Goal: Task Accomplishment & Management: Manage account settings

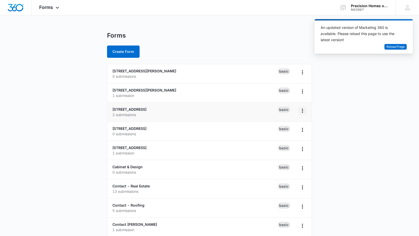
click at [301, 112] on icon "Overflow Menu" at bounding box center [302, 111] width 6 height 6
click at [284, 143] on button "Delete" at bounding box center [289, 141] width 34 height 8
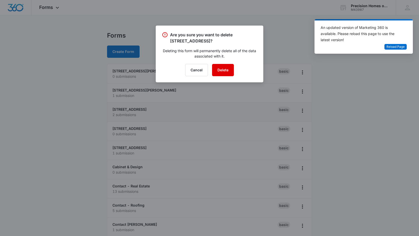
click at [232, 73] on button "Delete" at bounding box center [223, 70] width 22 height 12
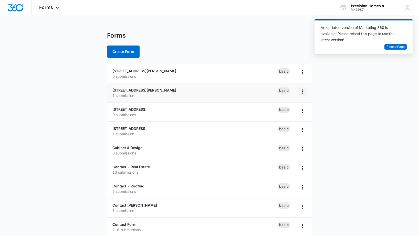
click at [302, 93] on icon "Overflow Menu" at bounding box center [302, 92] width 6 height 6
click at [285, 122] on div "Delete" at bounding box center [286, 122] width 16 height 4
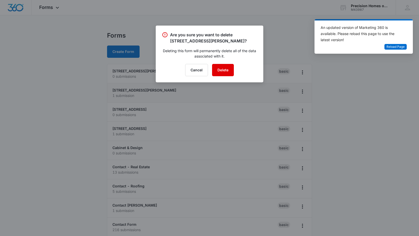
click at [222, 70] on button "Delete" at bounding box center [223, 70] width 22 height 12
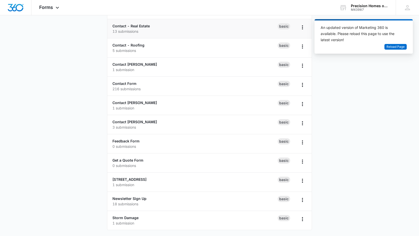
scroll to position [122, 0]
click at [303, 182] on icon "Overflow Menu" at bounding box center [302, 181] width 1 height 4
click at [287, 209] on div "Delete" at bounding box center [286, 211] width 16 height 4
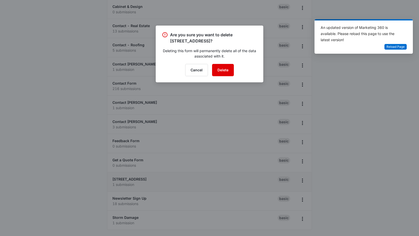
click at [220, 71] on button "Delete" at bounding box center [223, 70] width 22 height 12
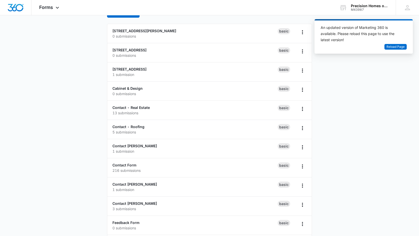
scroll to position [0, 0]
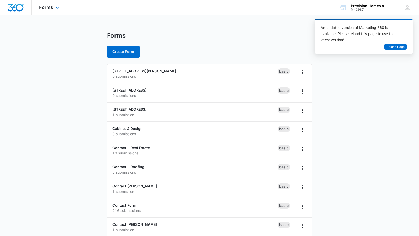
click at [14, 11] on img "Dashboard" at bounding box center [15, 8] width 16 height 8
